Goal: Ask a question

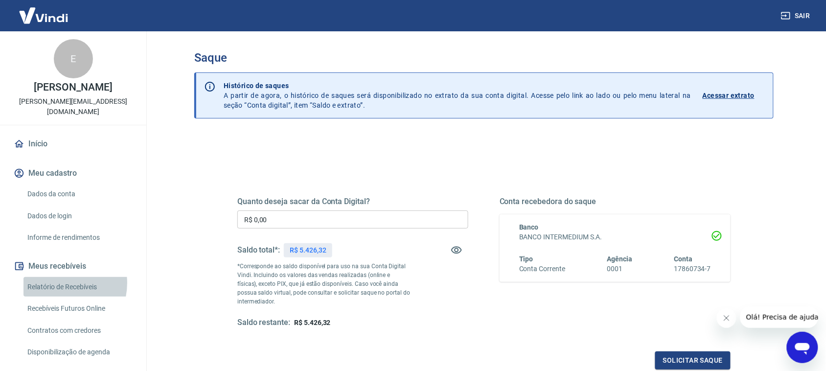
click at [56, 283] on link "Relatório de Recebíveis" at bounding box center [78, 287] width 111 height 20
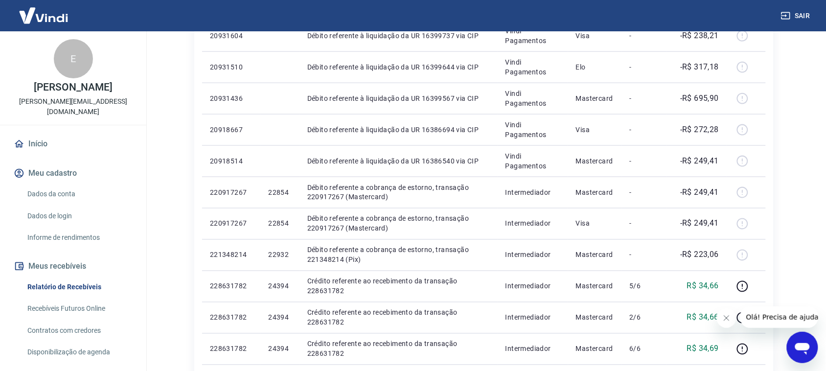
scroll to position [351, 0]
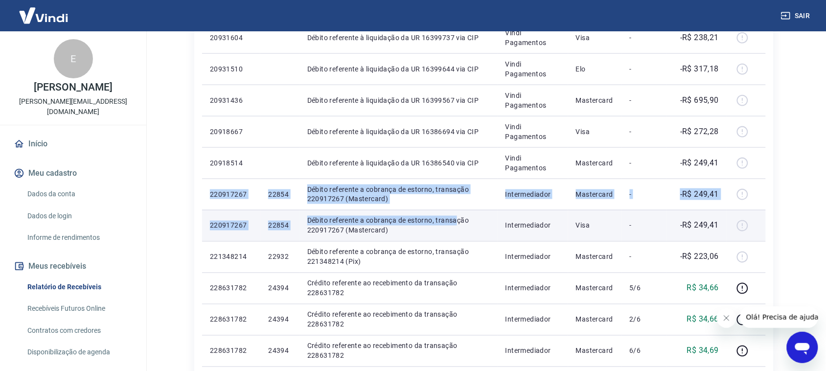
drag, startPoint x: 208, startPoint y: 193, endPoint x: 449, endPoint y: 219, distance: 242.0
click at [449, 219] on tbody "Seg, 22 set 228743482 24408 Crédito referente ao recebimento da transação 22874…" at bounding box center [483, 225] width 563 height 657
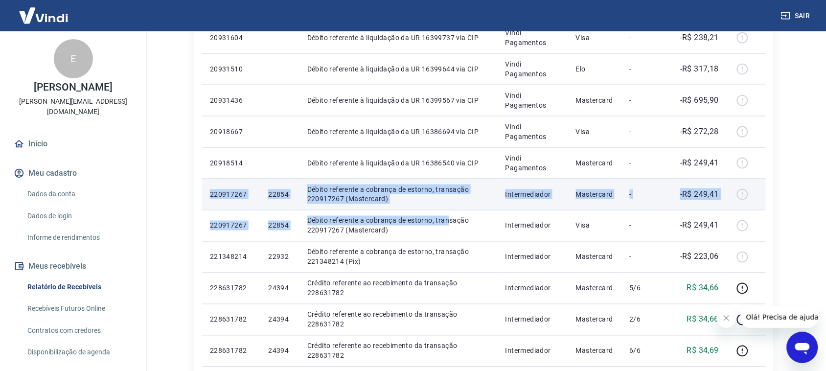
click at [347, 209] on td "Débito referente a cobrança de estorno, transação 220917267 (Mastercard)" at bounding box center [398, 194] width 198 height 31
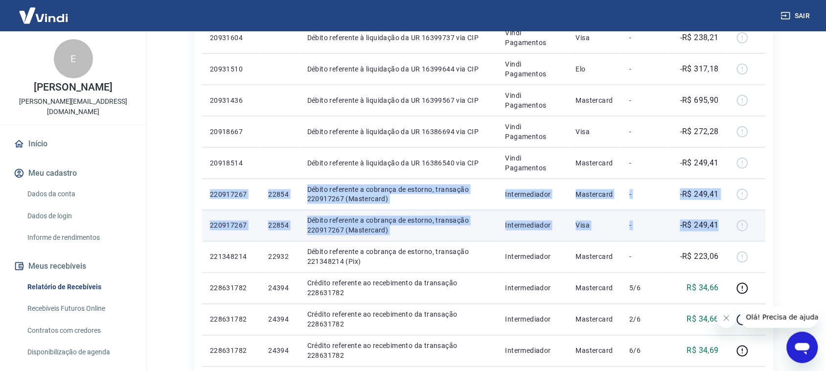
drag, startPoint x: 204, startPoint y: 192, endPoint x: 720, endPoint y: 224, distance: 516.5
click at [720, 224] on tbody "Seg, 22 set 228743482 24408 Crédito referente ao recebimento da transação 22874…" at bounding box center [483, 225] width 563 height 657
click at [720, 224] on td "-R$ 249,41" at bounding box center [696, 225] width 60 height 31
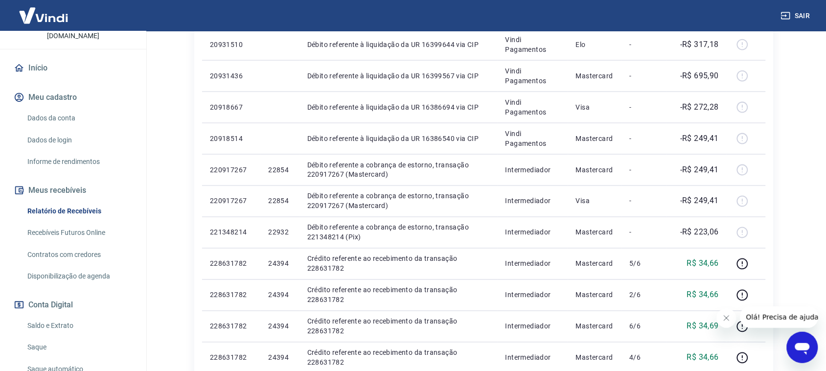
scroll to position [503, 0]
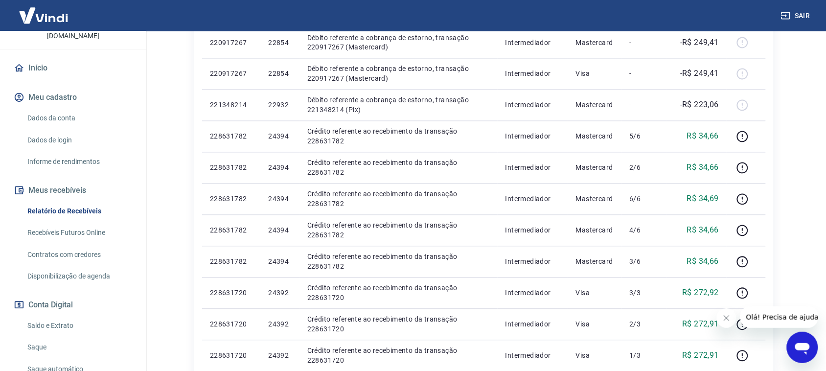
click at [725, 315] on icon "Fechar mensagem da empresa" at bounding box center [726, 318] width 8 height 8
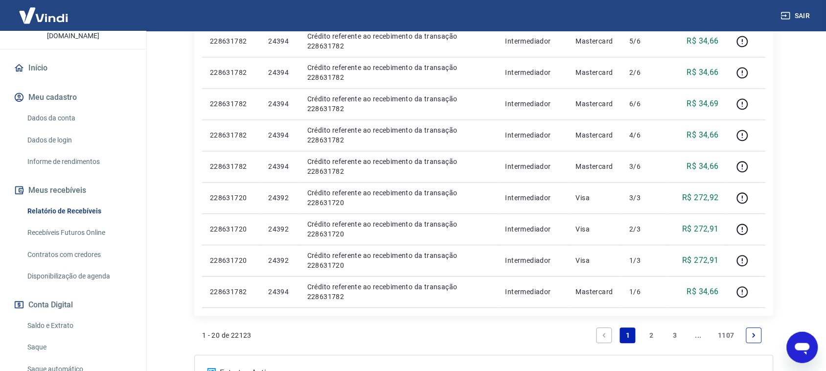
scroll to position [365, 0]
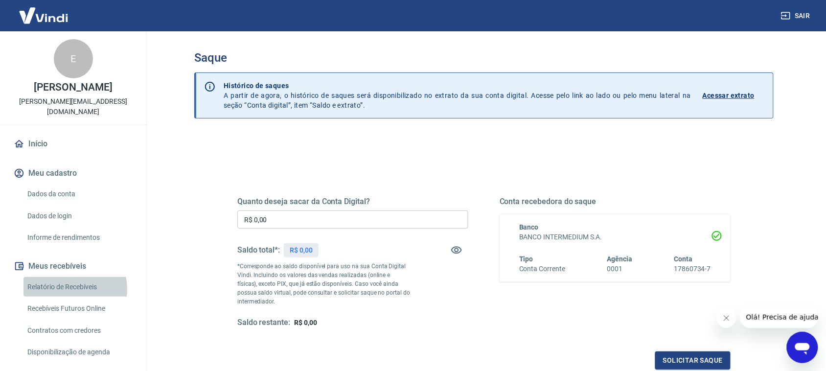
click at [66, 289] on link "Relatório de Recebíveis" at bounding box center [78, 287] width 111 height 20
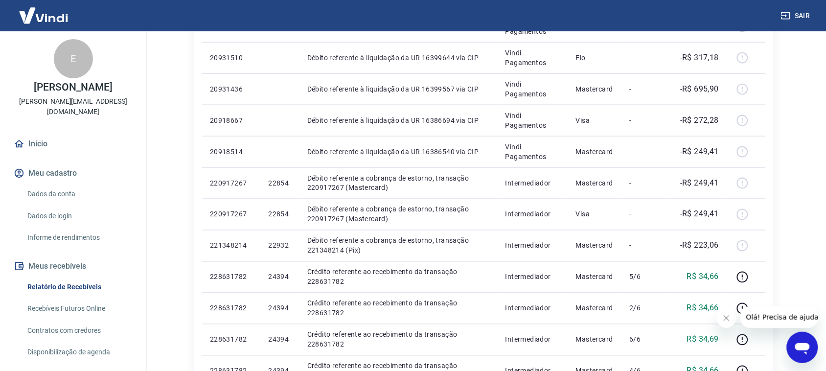
scroll to position [365, 0]
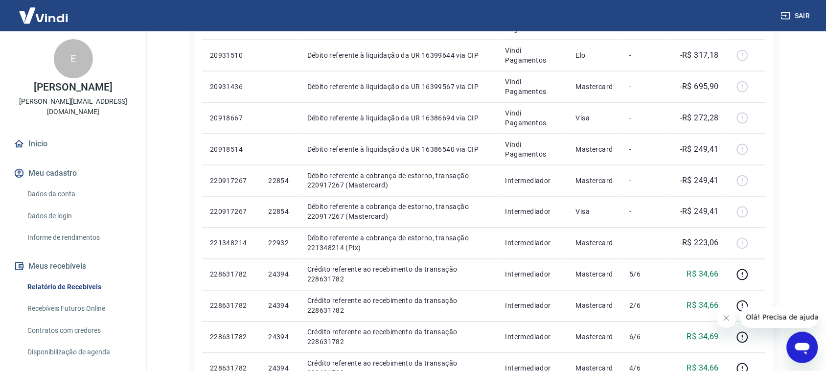
click at [805, 355] on icon "Abrir janela de mensagens" at bounding box center [802, 347] width 18 height 18
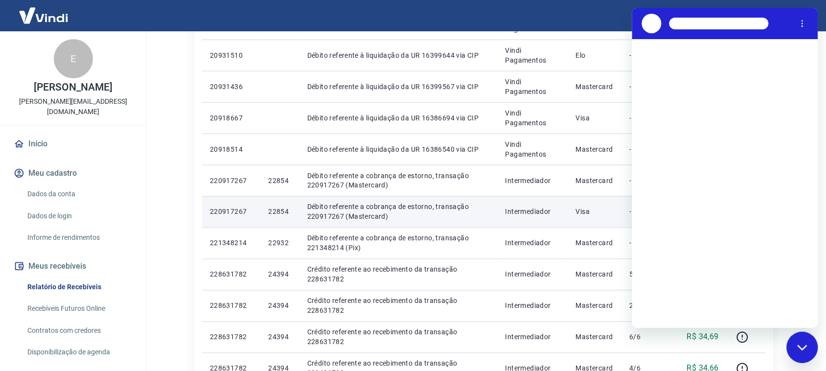
scroll to position [0, 0]
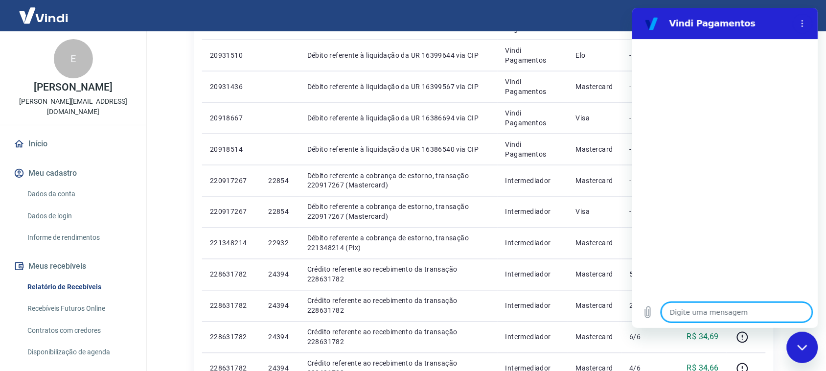
type textarea "O"
type textarea "x"
type textarea "Ol"
type textarea "x"
type textarea "Olá"
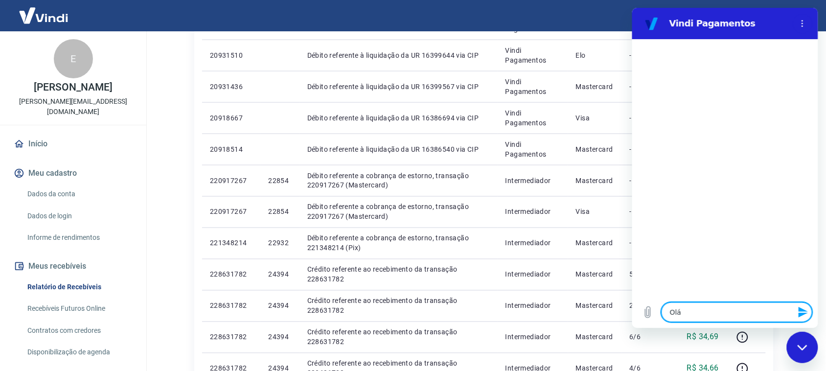
type textarea "x"
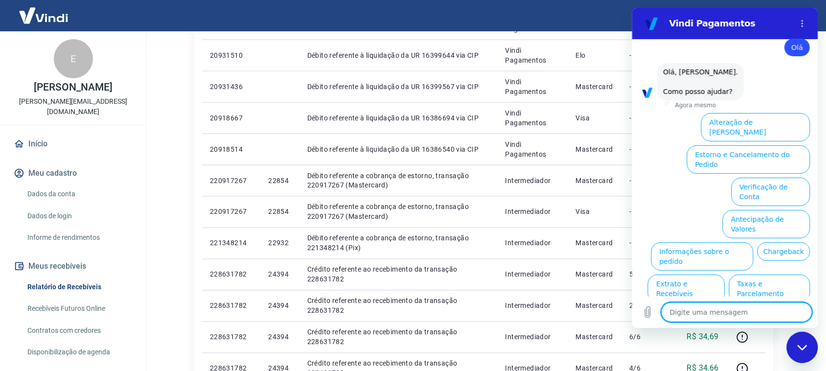
scroll to position [21, 0]
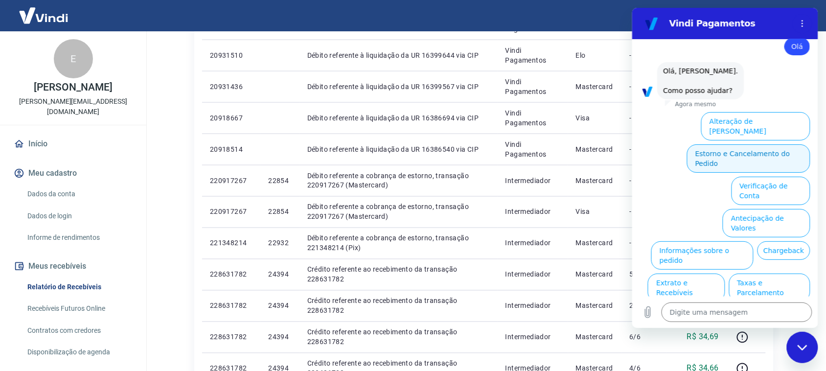
click at [756, 145] on button "Estorno e Cancelamento do Pedido" at bounding box center [747, 158] width 123 height 28
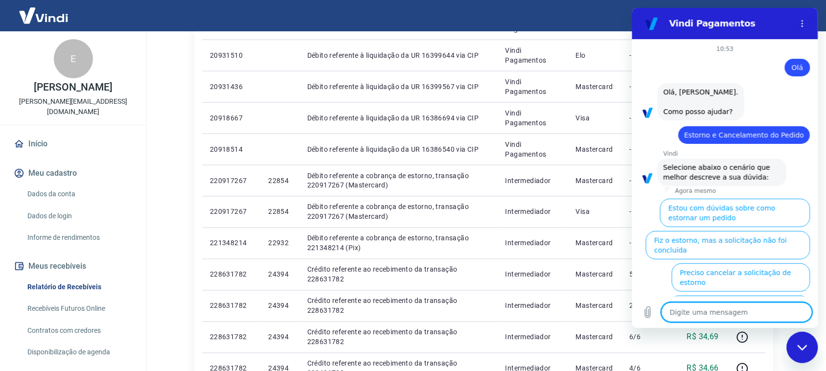
scroll to position [65, 0]
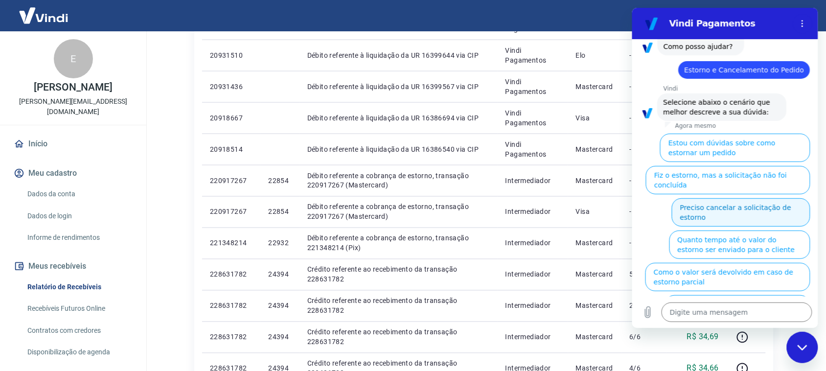
click at [716, 198] on button "Preciso cancelar a solicitação de estorno" at bounding box center [740, 212] width 138 height 28
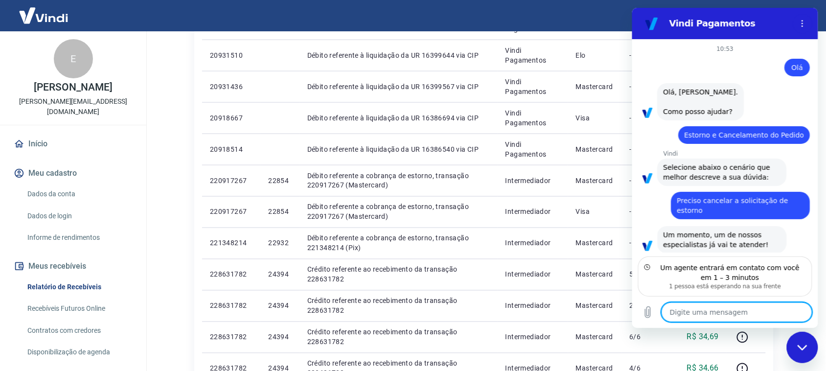
scroll to position [11, 0]
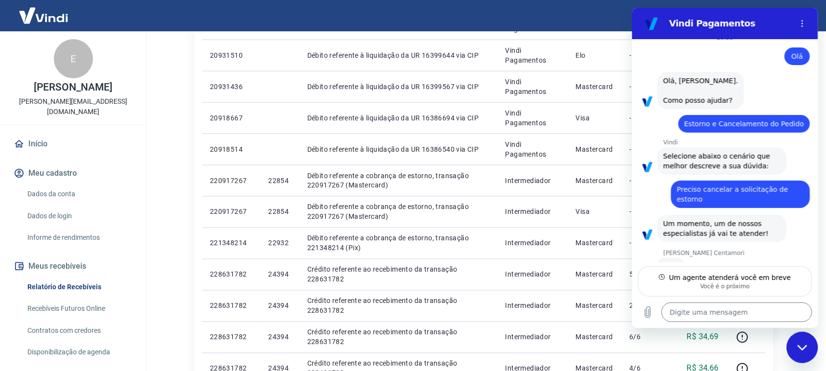
type textarea "x"
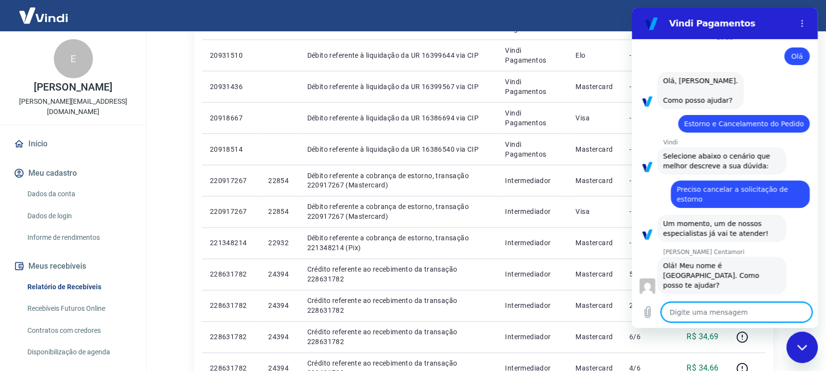
scroll to position [0, 0]
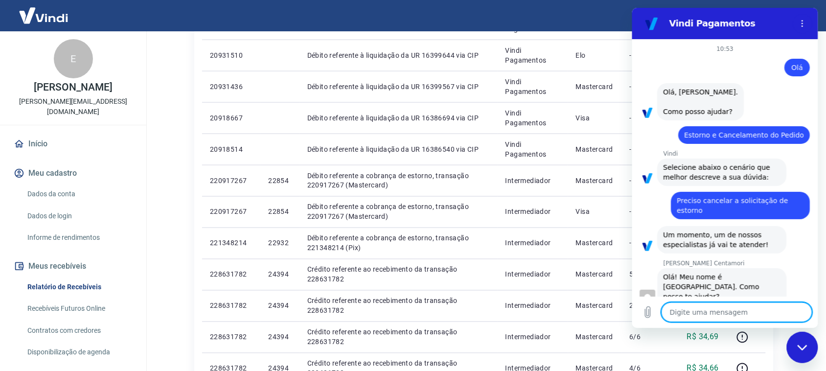
click at [711, 310] on textarea at bounding box center [736, 312] width 151 height 20
type textarea "O"
type textarea "x"
type textarea "O´l"
type textarea "x"
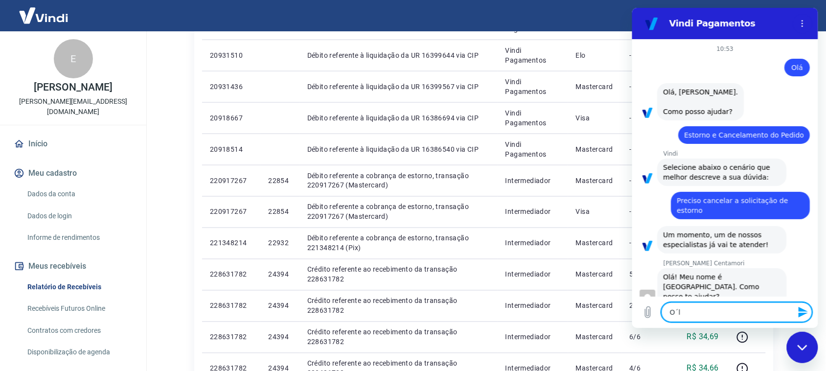
type textarea "O´la"
type textarea "x"
type textarea "O´la,"
type textarea "x"
type textarea "O´la"
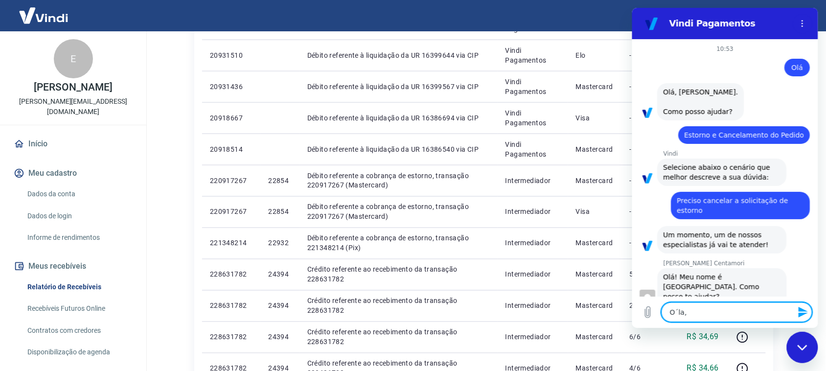
type textarea "x"
type textarea "O´l"
type textarea "x"
type textarea "O´"
type textarea "x"
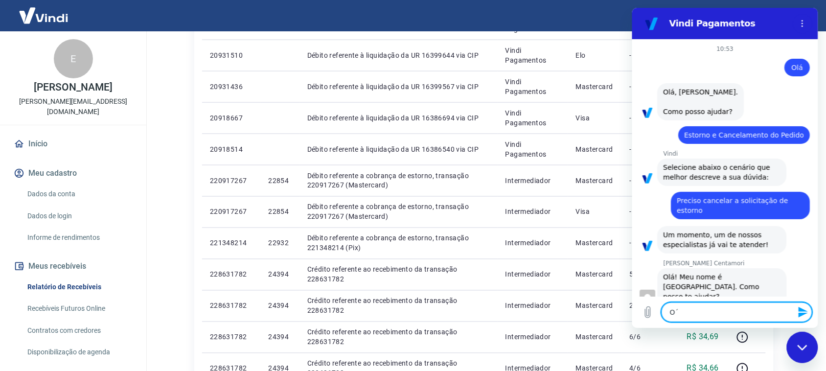
type textarea "O"
type textarea "x"
type textarea "Ol"
type textarea "x"
type textarea "Olá"
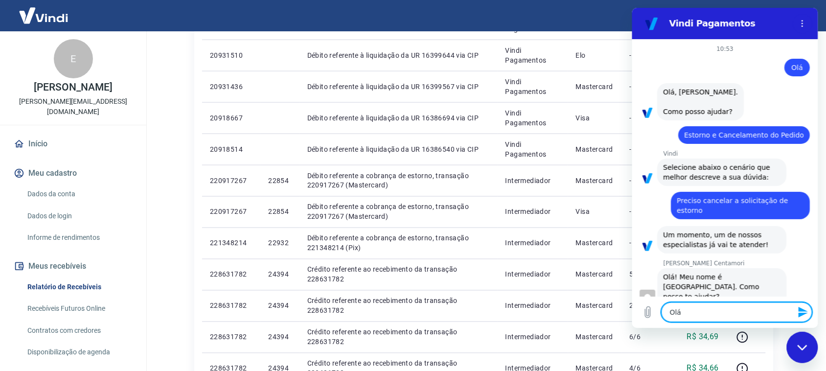
type textarea "x"
type textarea "Olá,"
type textarea "x"
type textarea "Olá,"
type textarea "x"
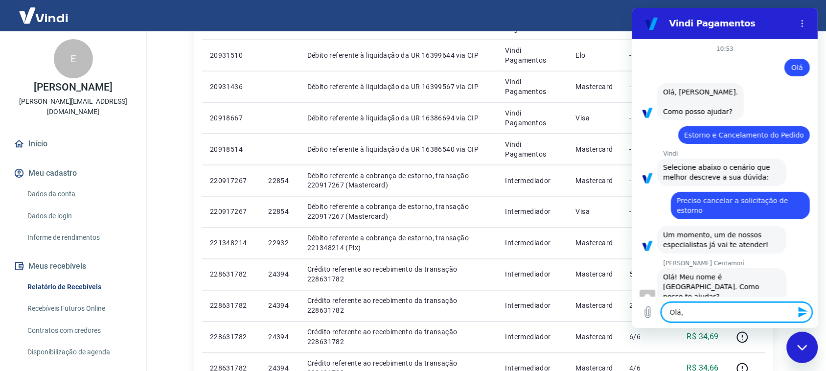
type textarea "Olá, M"
type textarea "x"
type textarea "Olá, Ma"
type textarea "x"
type textarea "Olá, Mar"
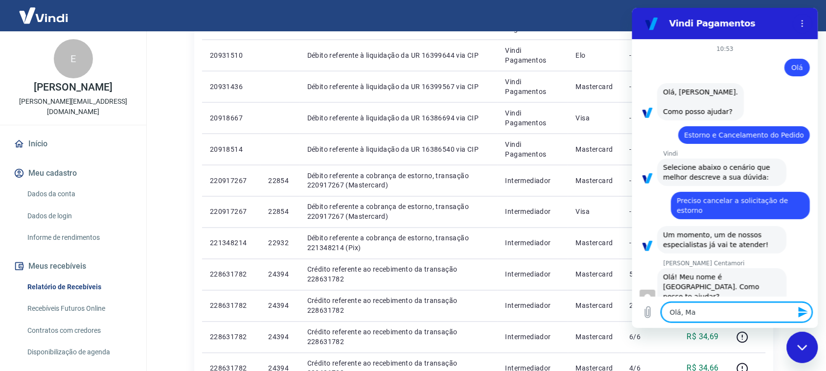
type textarea "x"
type textarea "[PERSON_NAME]"
type textarea "x"
type textarea "[PERSON_NAME]"
type textarea "x"
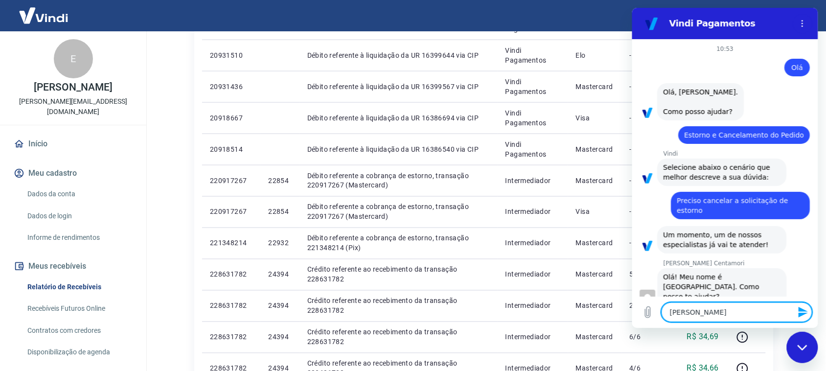
type textarea "[PERSON_NAME]"
type textarea "x"
type textarea "[PERSON_NAME]"
type textarea "x"
type textarea "[PERSON_NAME]."
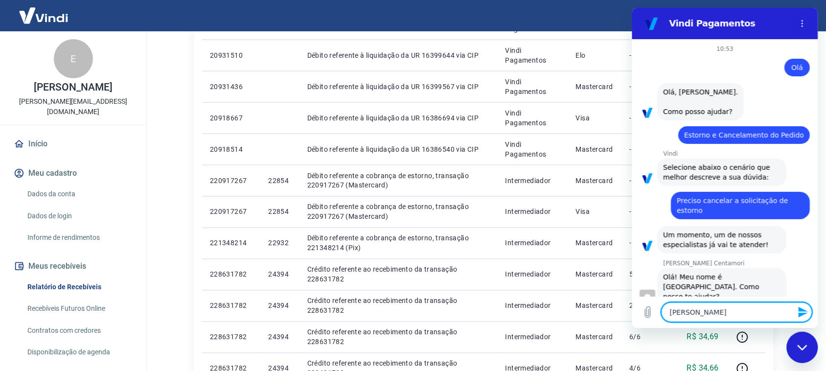
type textarea "x"
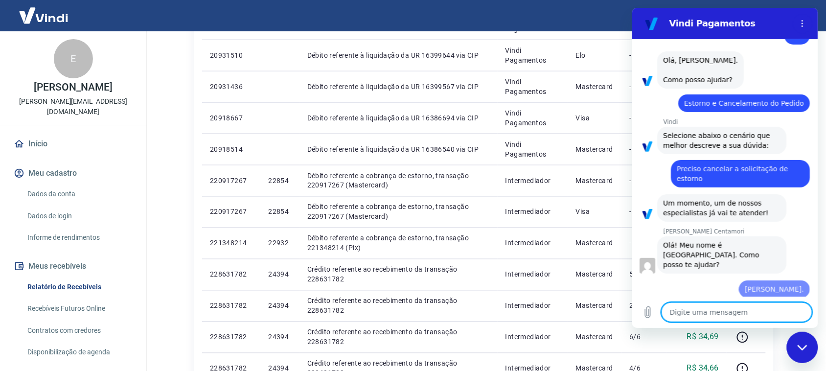
type textarea "E"
type textarea "x"
type textarea "Eu"
type textarea "x"
type textarea "Eu"
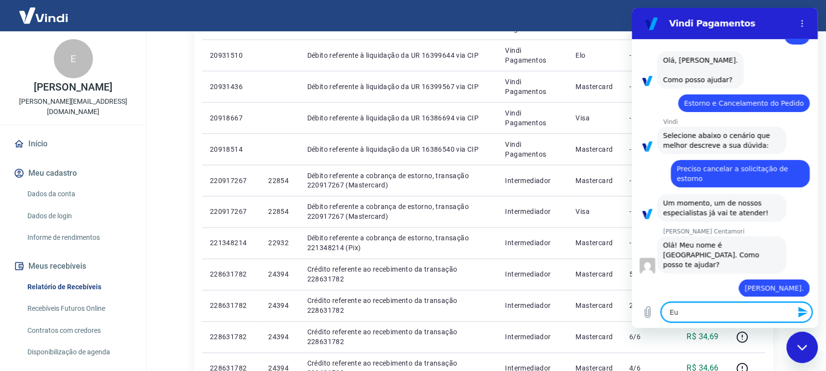
type textarea "x"
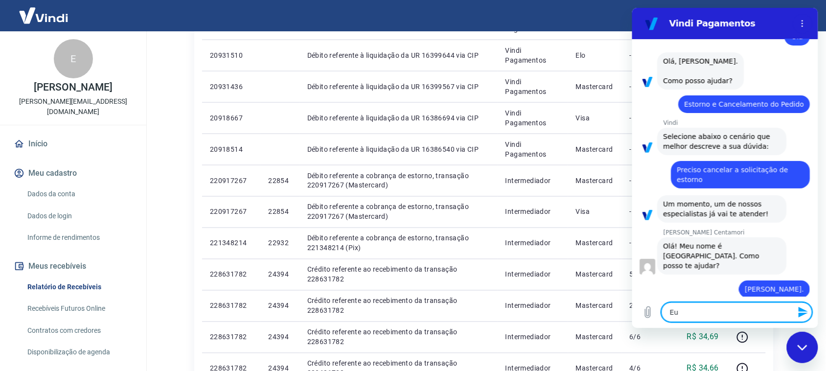
type textarea "Eu r"
type textarea "x"
type textarea "Eu re"
type textarea "x"
type textarea "Eu rea"
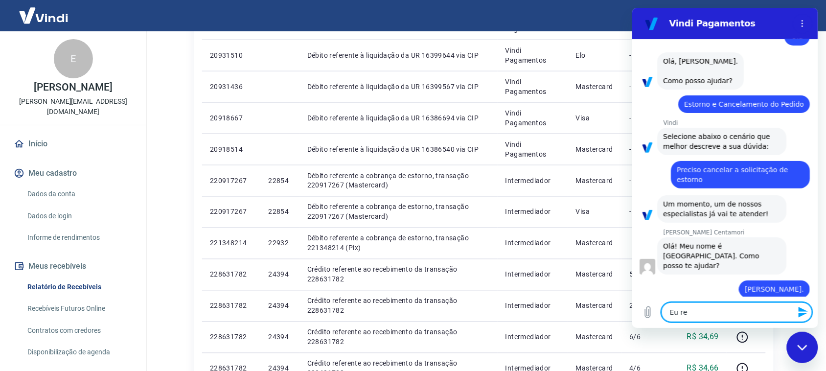
type textarea "x"
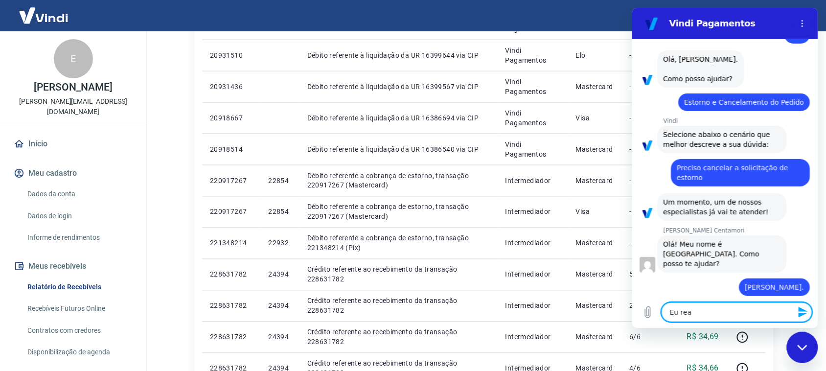
type textarea "Eu real"
type textarea "x"
type textarea "Eu reali"
type textarea "x"
type textarea "Eu realiz"
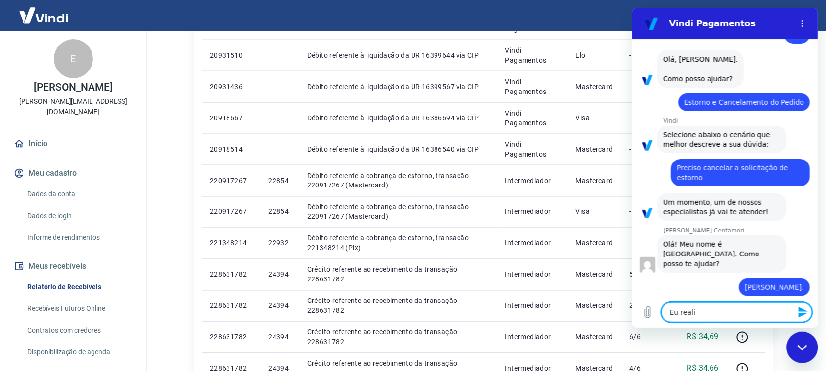
type textarea "x"
type textarea "Eu realize"
type textarea "x"
type textarea "Eu realizei"
type textarea "x"
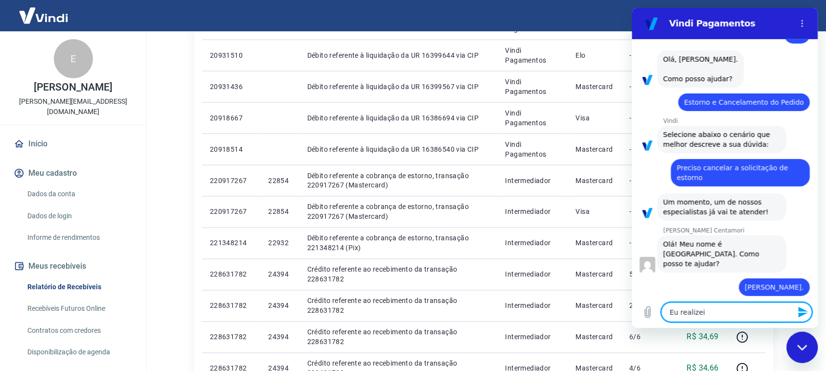
type textarea "Eu realizei"
type textarea "x"
type textarea "Eu realizei u"
type textarea "x"
type textarea "Eu realizei um"
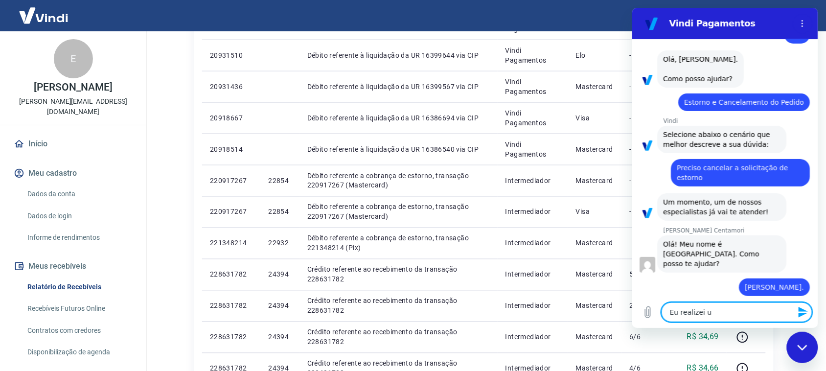
type textarea "x"
type textarea "Eu realizei um"
type textarea "x"
type textarea "Eu realizei um e"
type textarea "x"
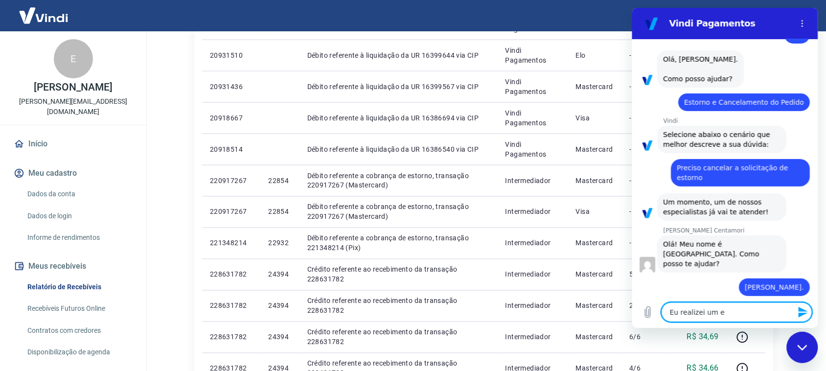
type textarea "Eu realizei um es"
type textarea "x"
type textarea "Eu realizei um est"
type textarea "x"
type textarea "Eu realizei um esto"
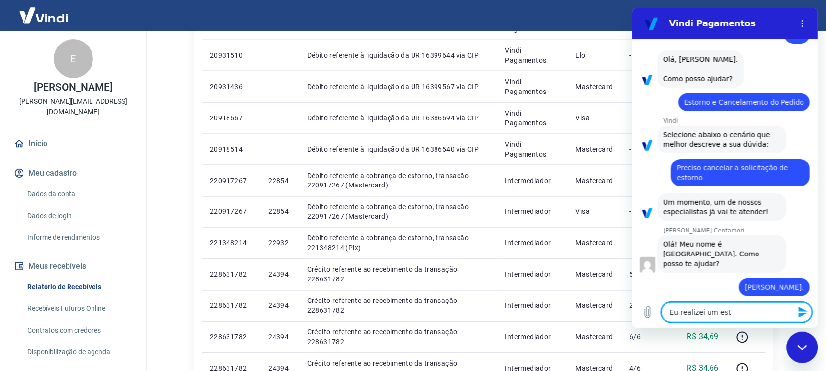
type textarea "x"
type textarea "Eu realizei um estor"
type textarea "x"
type textarea "Eu realizei um estorn"
type textarea "x"
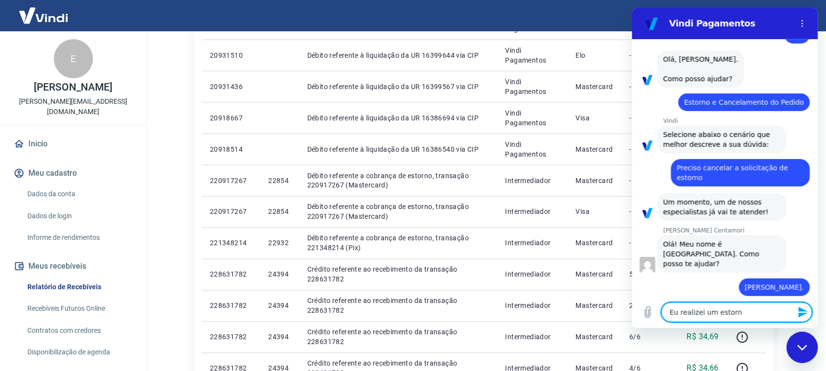
type textarea "Eu realizei um estorno"
type textarea "x"
type textarea "Eu realizei um estorno,"
type textarea "x"
type textarea "Eu realizei um estorno,"
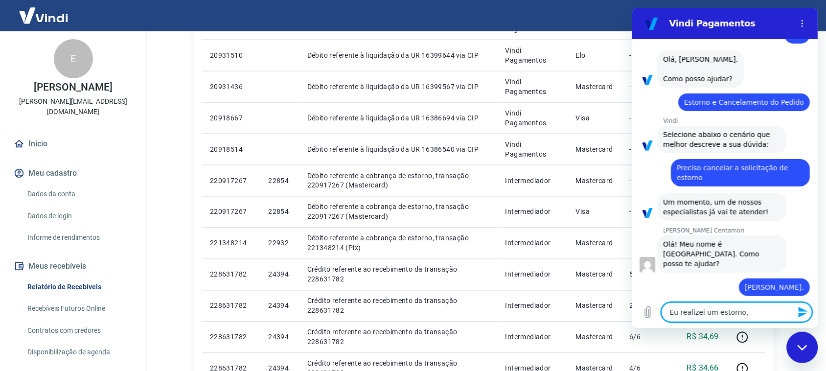
type textarea "x"
type textarea "Eu realizei um estorno, e"
type textarea "x"
type textarea "Eu realizei um estorno, e"
type textarea "x"
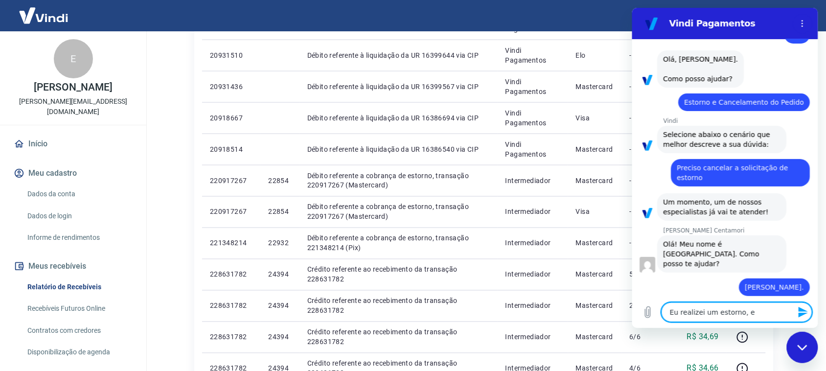
type textarea "Eu realizei um estorno, e e"
type textarea "x"
type textarea "Eu realizei um estorno, e [GEOGRAPHIC_DATA]"
type textarea "x"
type textarea "Eu realizei um estorno, e [GEOGRAPHIC_DATA]"
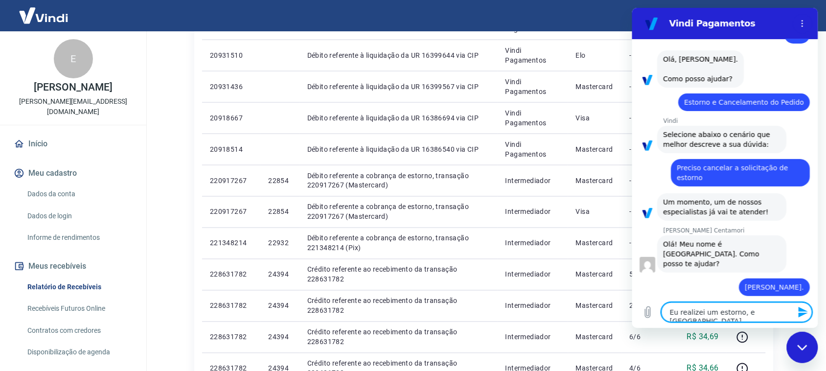
type textarea "x"
type textarea "Eu realizei um estorno, e [GEOGRAPHIC_DATA]"
type textarea "x"
type textarea "Eu realizei um estorno, e e"
type textarea "x"
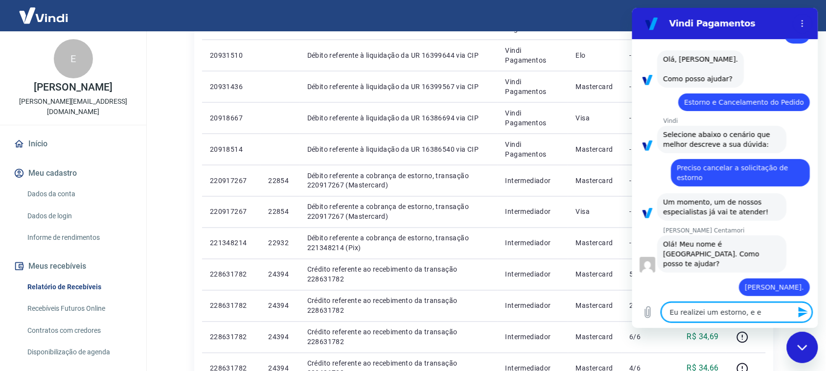
type textarea "Eu realizei um estorno, e el"
type textarea "x"
type textarea "Eu realizei um estorno, e ele"
type textarea "x"
type textarea "Eu realizei um estorno, e ele"
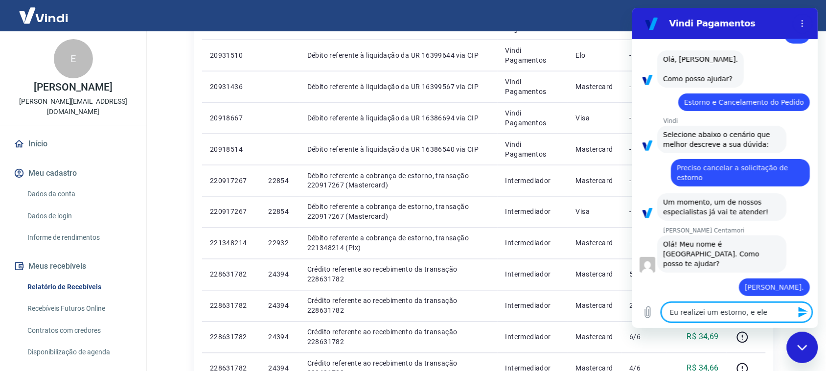
type textarea "x"
type textarea "Eu realizei um estorno, e ele f"
type textarea "x"
type textarea "Eu realizei um estorno, e ele fo"
type textarea "x"
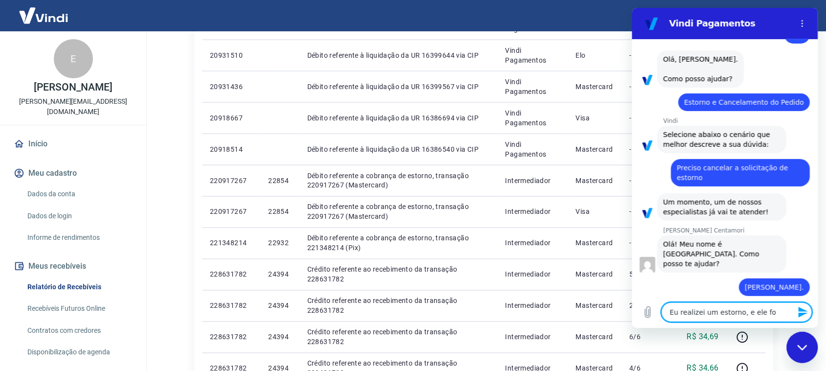
type textarea "Eu realizei um estorno, e ele foi"
type textarea "x"
type textarea "Eu realizei um estorno, e ele foi"
type textarea "x"
type textarea "Eu realizei um estorno, e ele foi e"
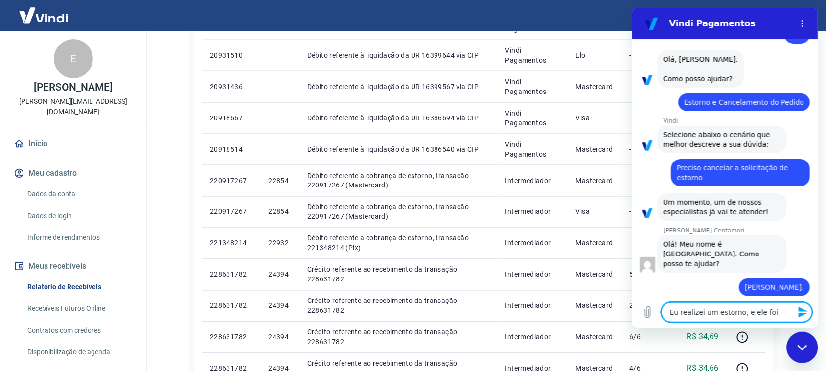
type textarea "x"
type textarea "Eu realizei um estorno, e ele foi ef"
type textarea "x"
type textarea "Eu realizei um estorno, e ele foi efe"
type textarea "x"
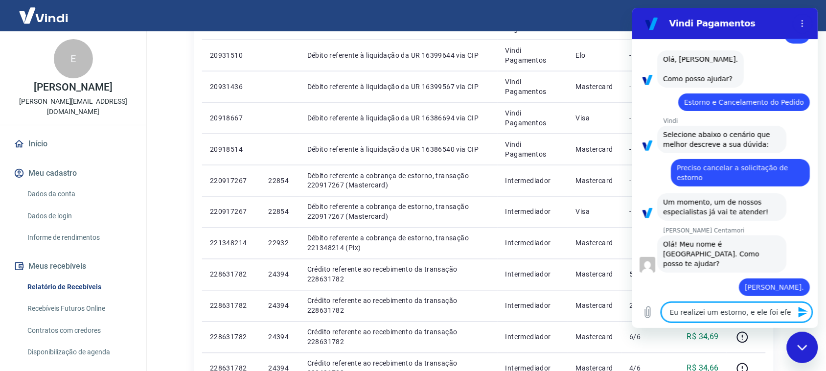
type textarea "Eu realizei um estorno, e ele foi efet"
type textarea "x"
type textarea "Eu realizei um estorno, e ele foi efeti"
type textarea "x"
type textarea "Eu realizei um estorno, e ele foi efetiv"
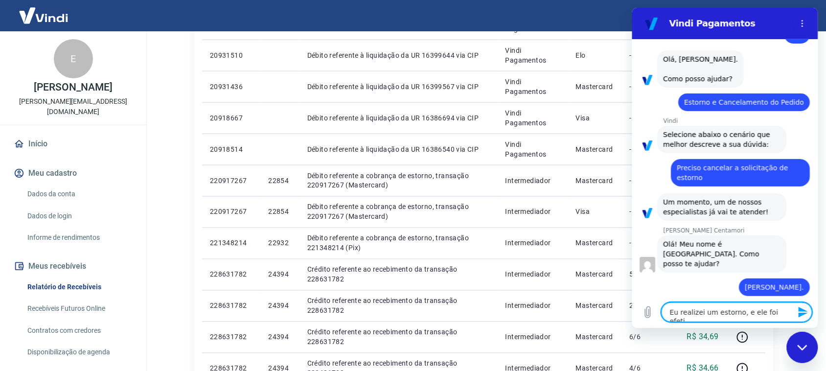
type textarea "x"
type textarea "Eu realizei um estorno, e ele foi efetivo"
type textarea "x"
type textarea "Eu realizei um estorno, e ele foi efetivo"
type textarea "x"
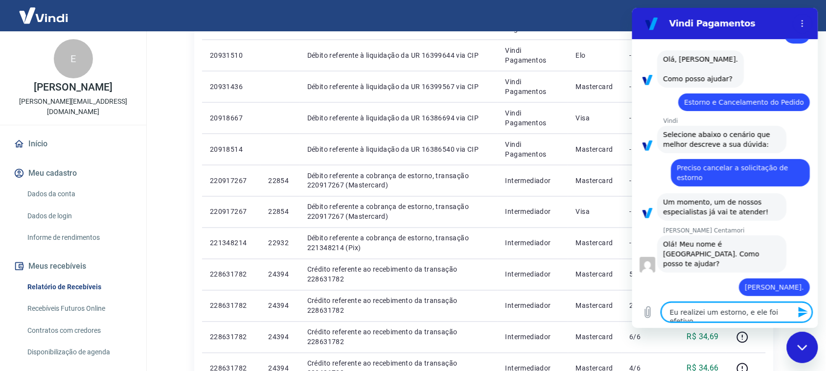
type textarea "Eu realizei um estorno, e ele foi efetivo"
type textarea "x"
type textarea "Eu realizei um estorno, e ele foi efetiv"
type textarea "x"
type textarea "Eu realizei um estorno, e ele foi efetiva"
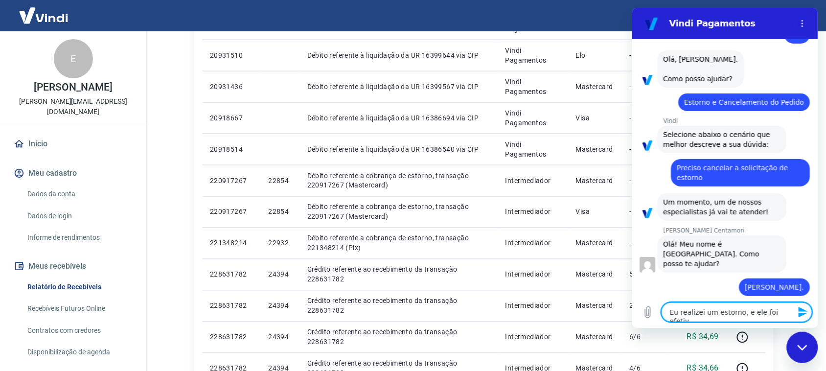
type textarea "x"
type textarea "Eu realizei um estorno, e ele foi efetivad"
type textarea "x"
type textarea "Eu realizei um estorno, e ele foi efetivado"
type textarea "x"
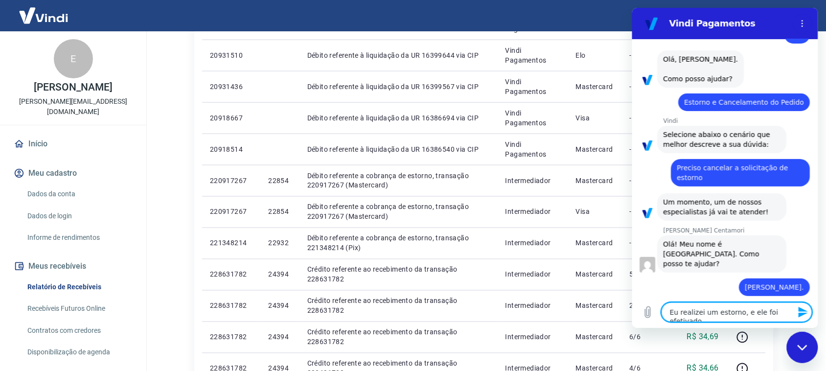
type textarea "Eu realizei um estorno, e ele foi efetivado"
type textarea "x"
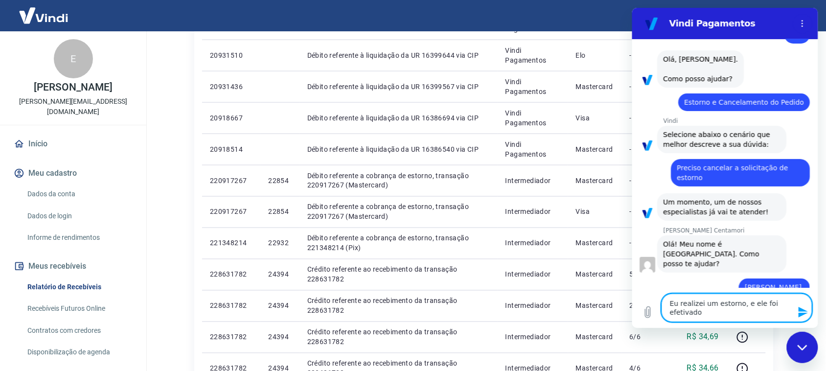
type textarea "Eu realizei um estorno, e ele foi efetivado h"
type textarea "x"
type textarea "Eu realizei um estorno, e ele foi efetivado ho"
type textarea "x"
type textarea "Eu realizei um estorno, e ele foi efetivado hoj"
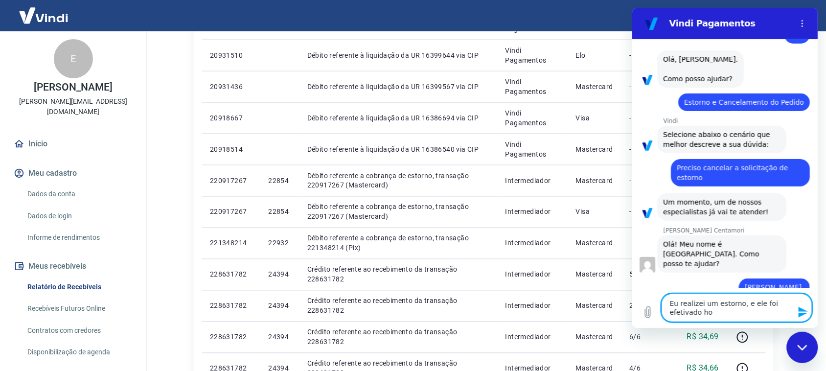
type textarea "x"
type textarea "Eu realizei um estorno, e ele foi efetivado hoje"
type textarea "x"
type textarea "Eu realizei um estorno, e ele foi efetivado hoje,"
type textarea "x"
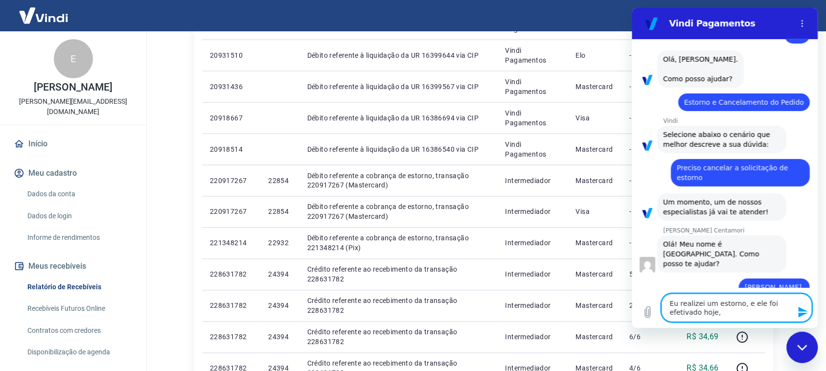
type textarea "Eu realizei um estorno, e ele foi efetivado hoje,"
type textarea "x"
type textarea "Eu realizei um estorno, e ele foi efetivado hoje, p"
type textarea "x"
type textarea "Eu realizei um estorno, e ele foi efetivado hoje, pe"
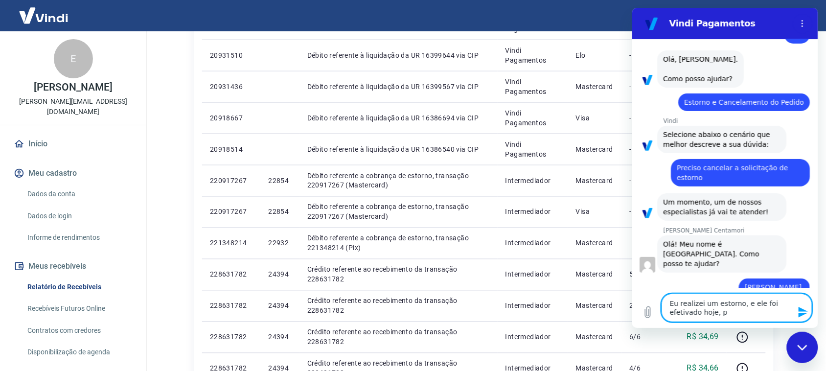
type textarea "x"
type textarea "Eu realizei um estorno, e ele foi efetivado hoje, ped"
type textarea "x"
type textarea "Eu realizei um estorno, e ele foi efetivado hoje, pedi"
type textarea "x"
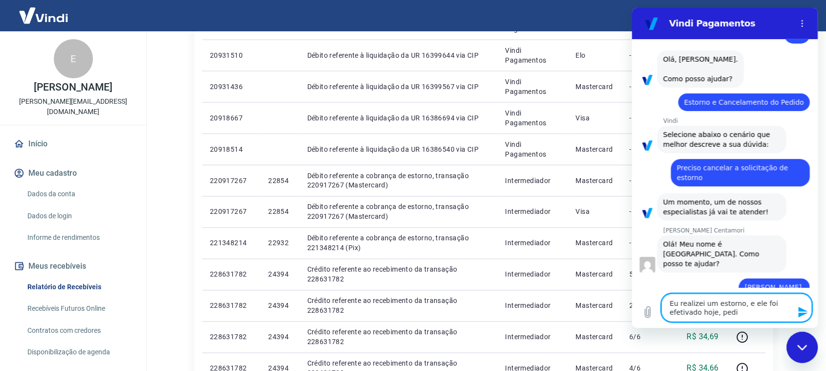
type textarea "Eu realizei um estorno, e ele foi efetivado hoje, pedid"
type textarea "x"
type textarea "Eu realizei um estorno, e ele foi efetivado hoje, pedido"
type textarea "x"
type textarea "Eu realizei um estorno, e ele foi efetivado hoje, pedido"
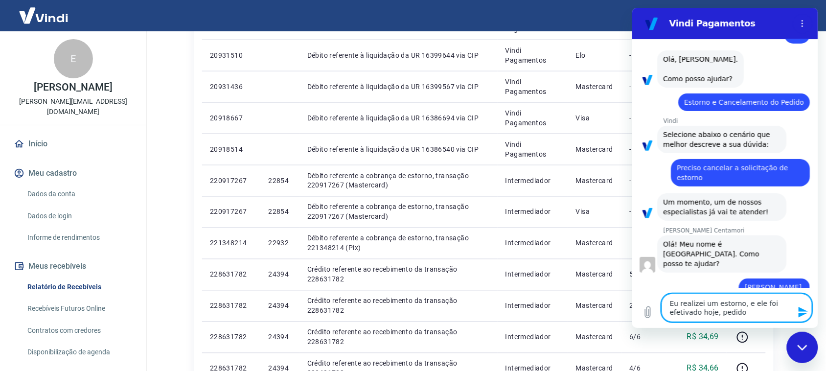
type textarea "x"
type textarea "Eu realizei um estorno, e ele foi efetivado hoje, pedido 2"
type textarea "x"
type textarea "Eu realizei um estorno, e ele foi efetivado hoje, pedido 22"
type textarea "x"
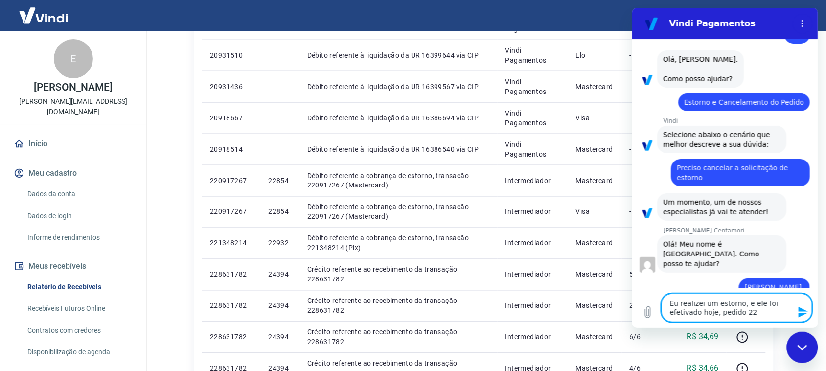
type textarea "Eu realizei um estorno, e ele foi efetivado hoje, pedido 228"
type textarea "x"
type textarea "Eu realizei um estorno, e ele foi efetivado hoje, pedido 2285"
type textarea "x"
type textarea "Eu realizei um estorno, e ele foi efetivado hoje, pedido 22854"
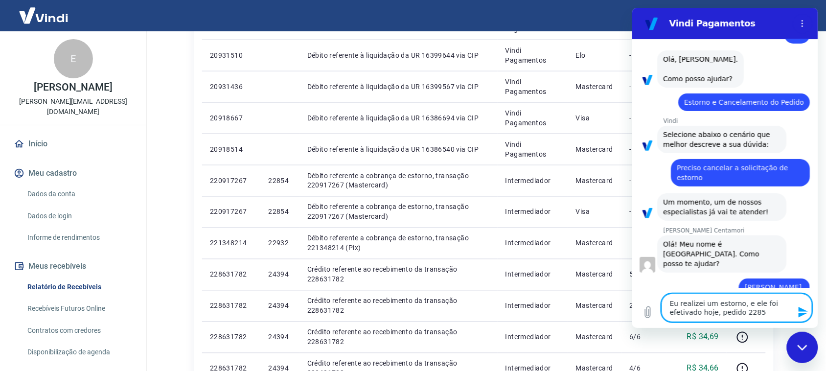
type textarea "x"
type textarea "Eu realizei um estorno, e ele foi efetivado hoje, pedido 22854."
type textarea "x"
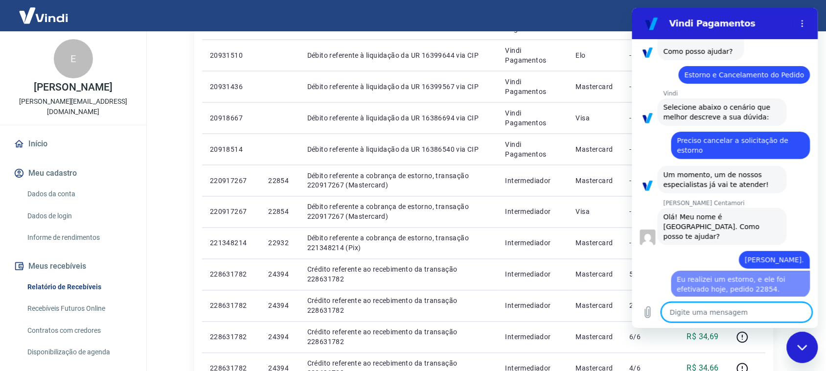
type textarea "x"
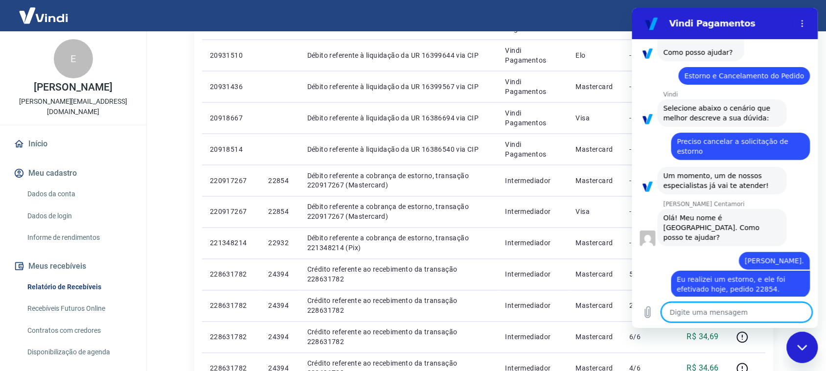
type textarea "C"
type textarea "x"
type textarea "Co"
type textarea "x"
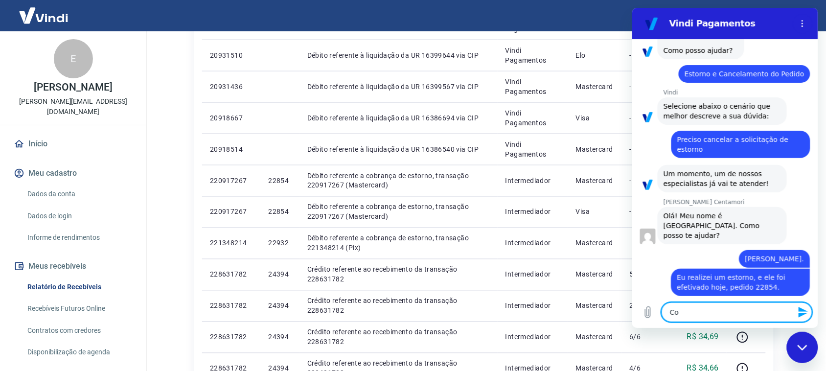
type textarea "Con"
type textarea "x"
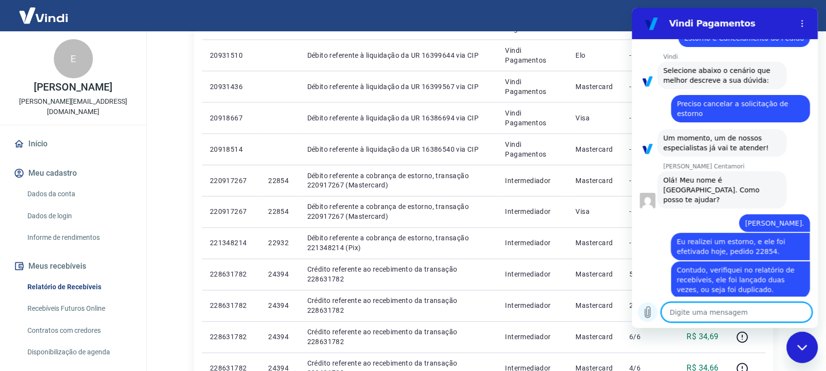
scroll to position [99, 0]
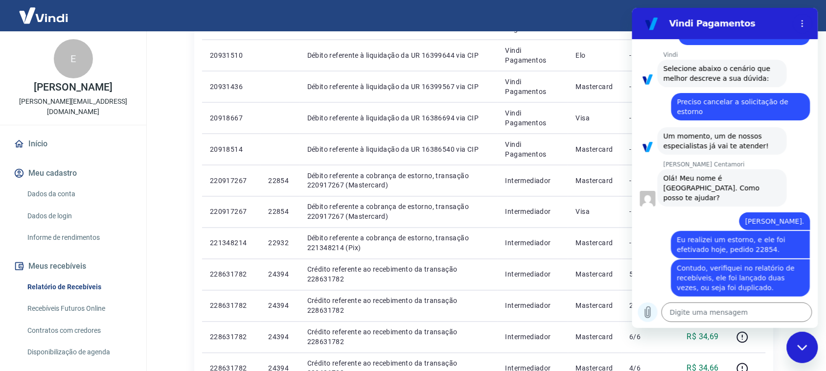
click at [644, 317] on icon "Carregar arquivo" at bounding box center [647, 312] width 12 height 12
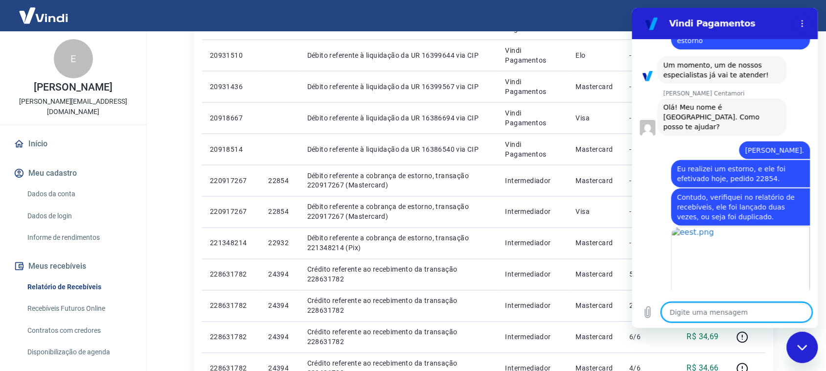
scroll to position [172, 0]
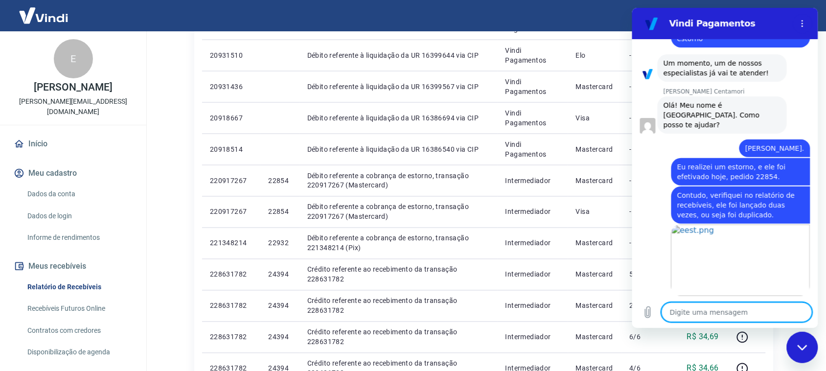
click at [722, 312] on textarea at bounding box center [736, 312] width 151 height 20
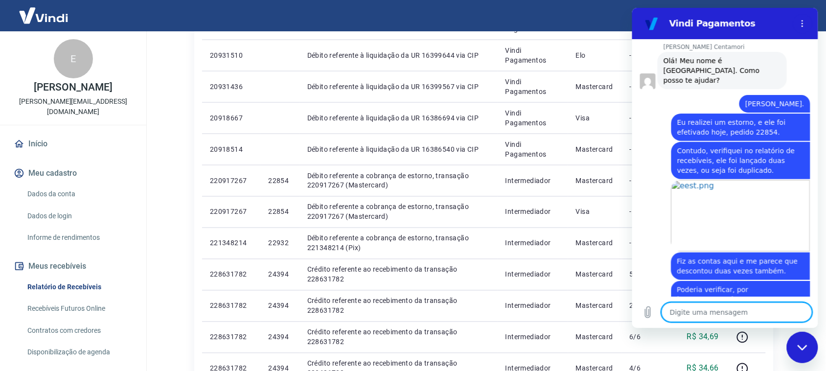
scroll to position [219, 0]
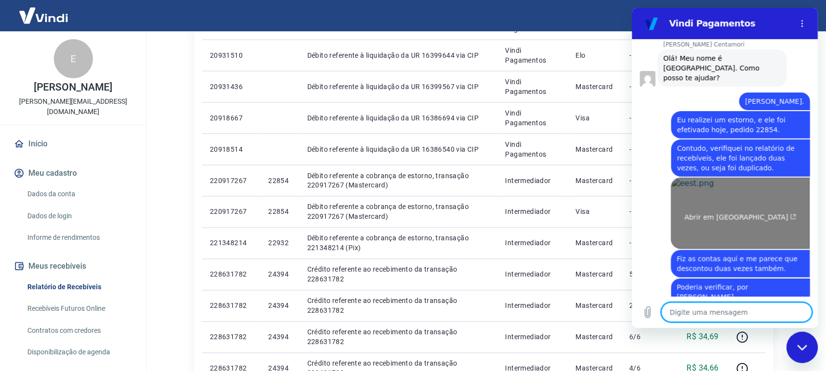
click at [682, 200] on link "Abrir em [GEOGRAPHIC_DATA]" at bounding box center [740, 213] width 139 height 71
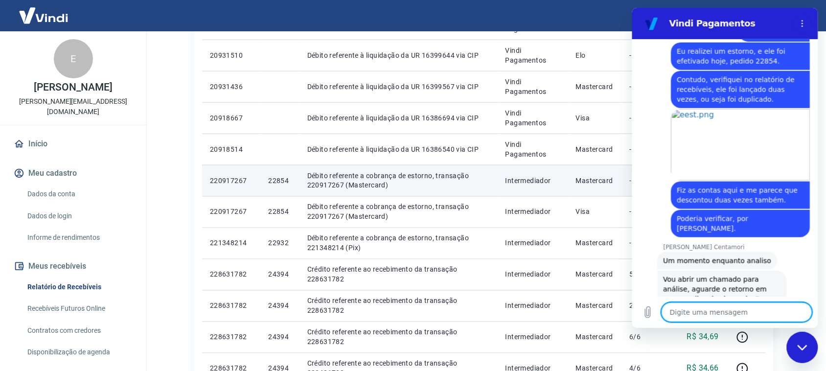
scroll to position [289, 0]
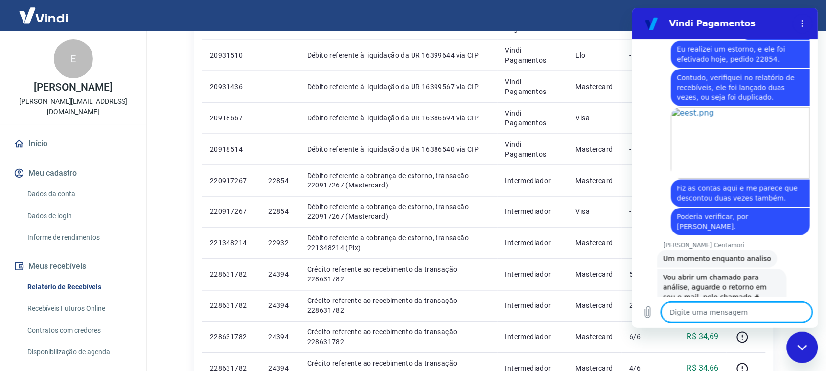
click at [741, 313] on textarea at bounding box center [736, 312] width 151 height 20
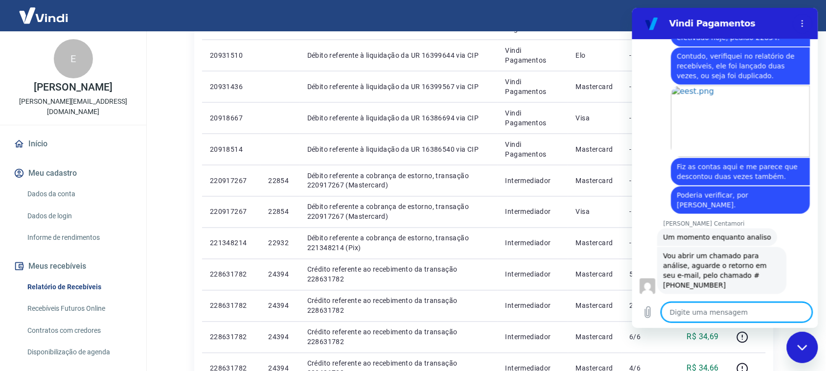
scroll to position [312, 0]
